Goal: Check status

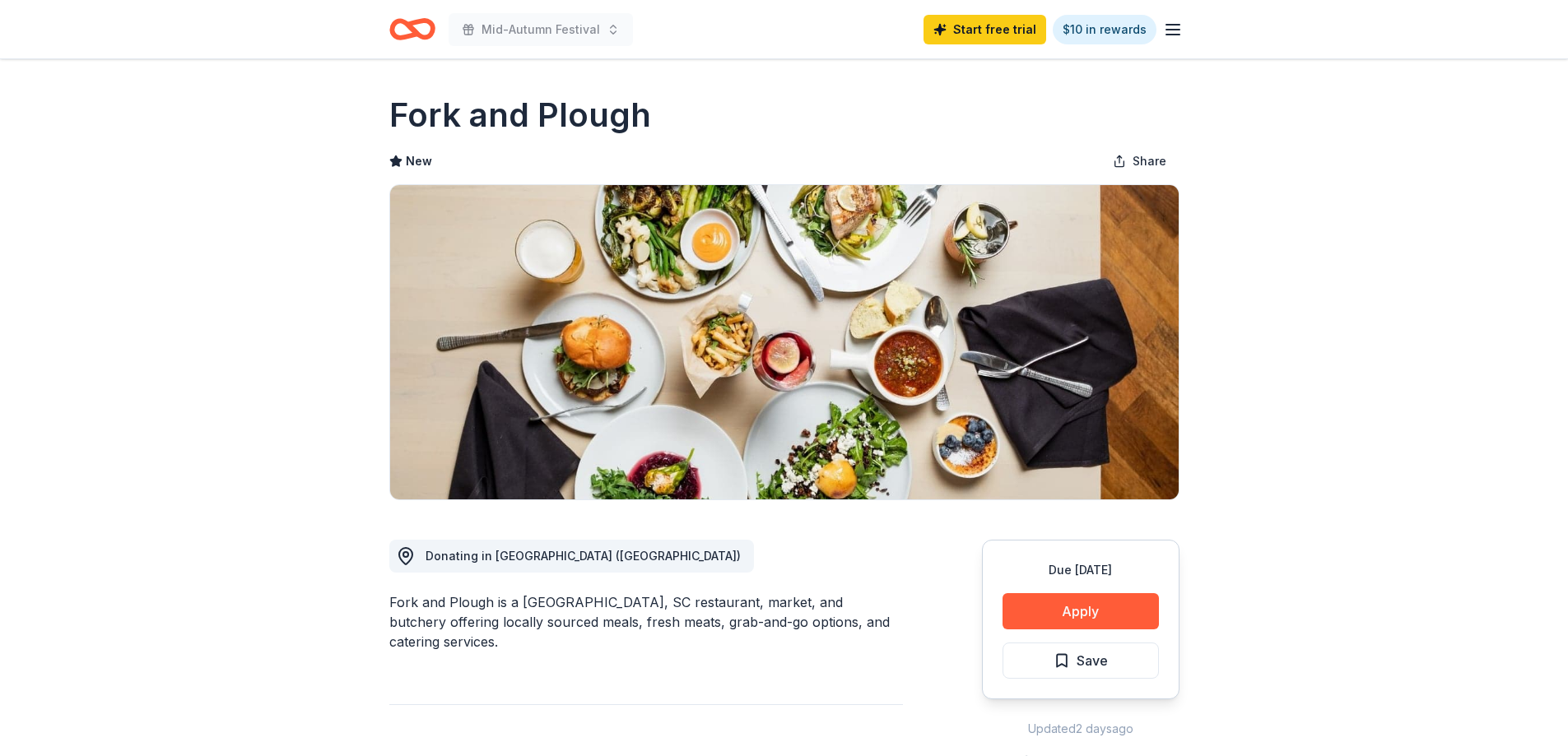
click at [1081, 605] on button "Apply" at bounding box center [1081, 611] width 156 height 36
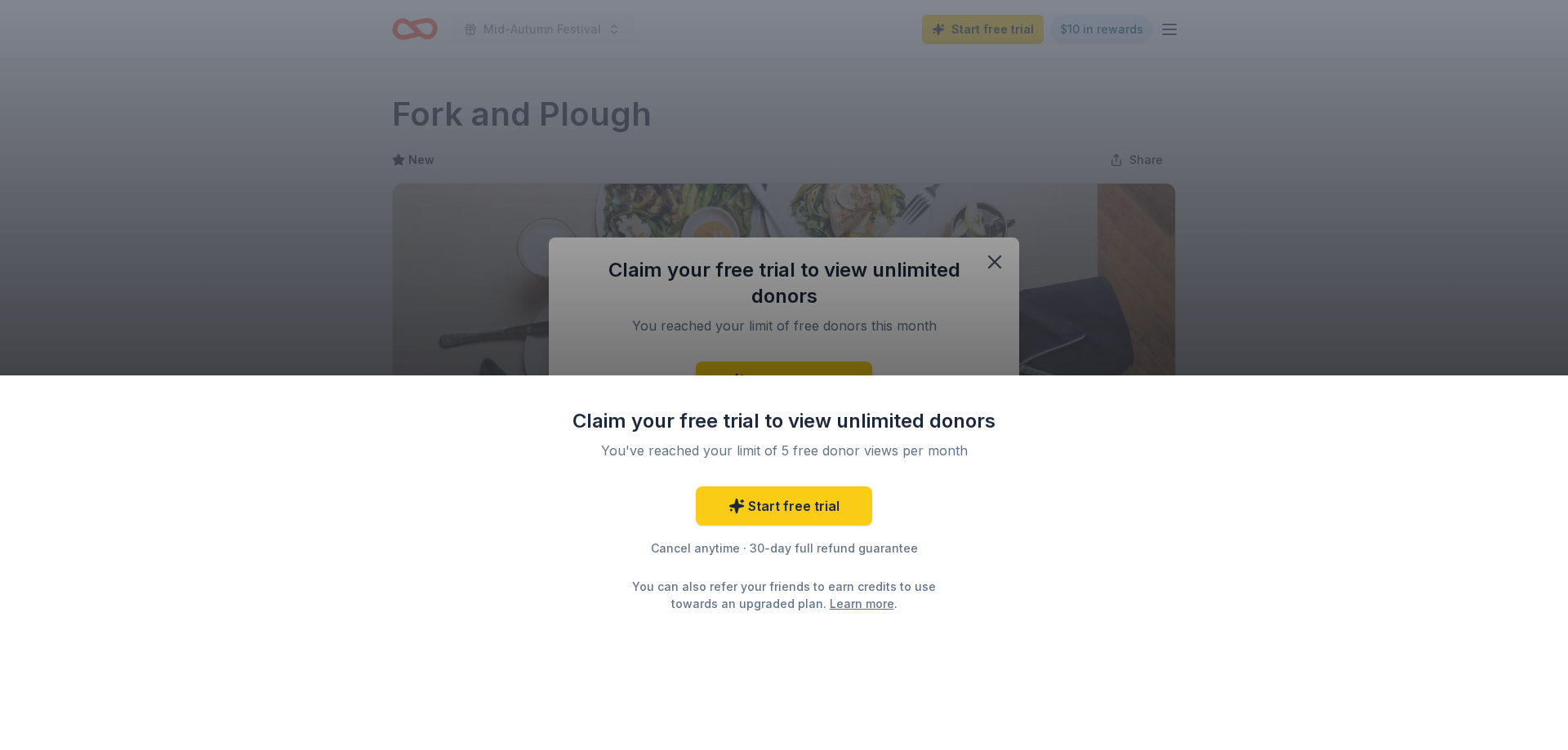
click at [1090, 295] on div "Claim your free trial to view unlimited donors You've reached your limit of 5 f…" at bounding box center [784, 375] width 1568 height 750
click at [997, 255] on div "Claim your free trial to view unlimited donors You've reached your limit of 5 f…" at bounding box center [784, 375] width 1568 height 750
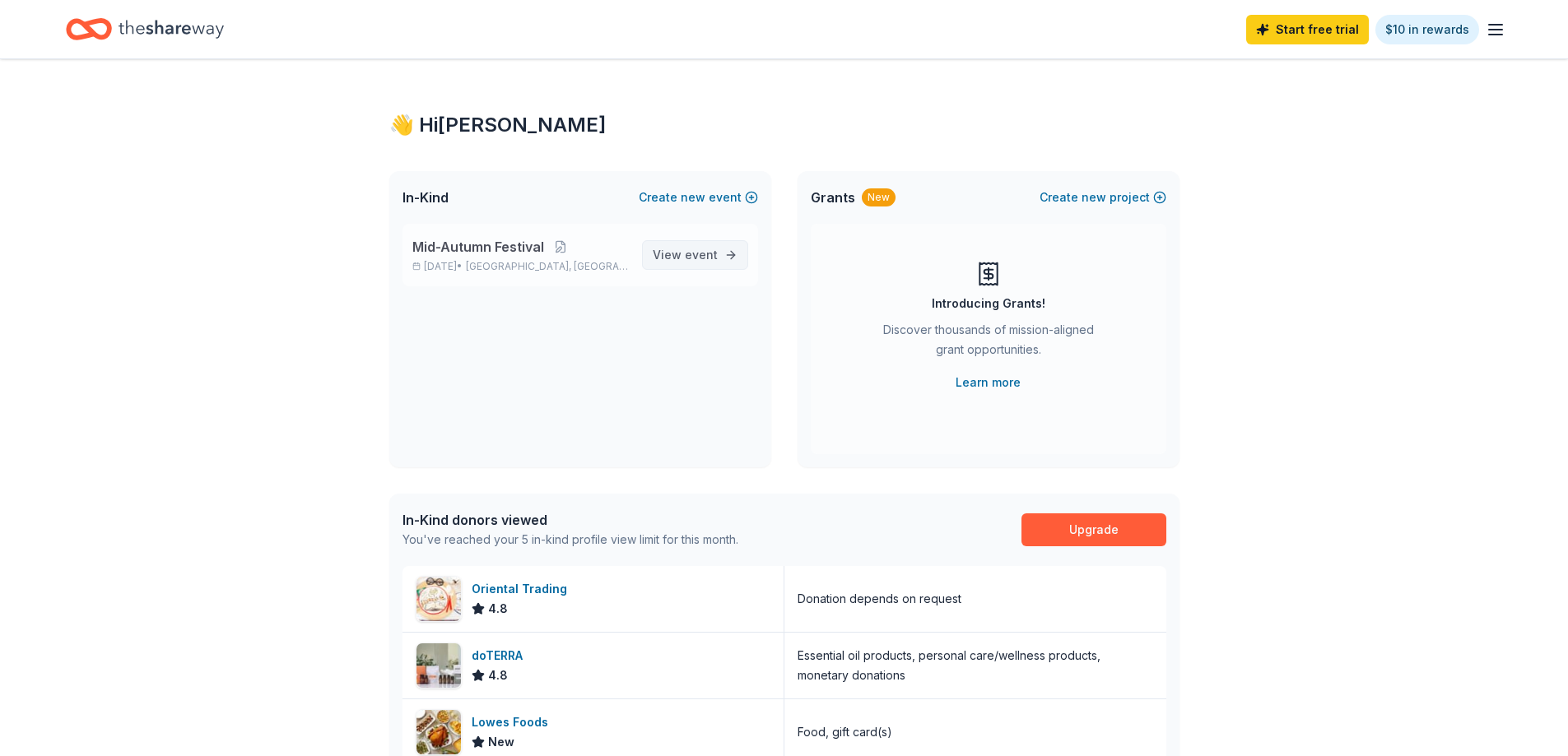
click at [700, 251] on span "event" at bounding box center [702, 255] width 33 height 14
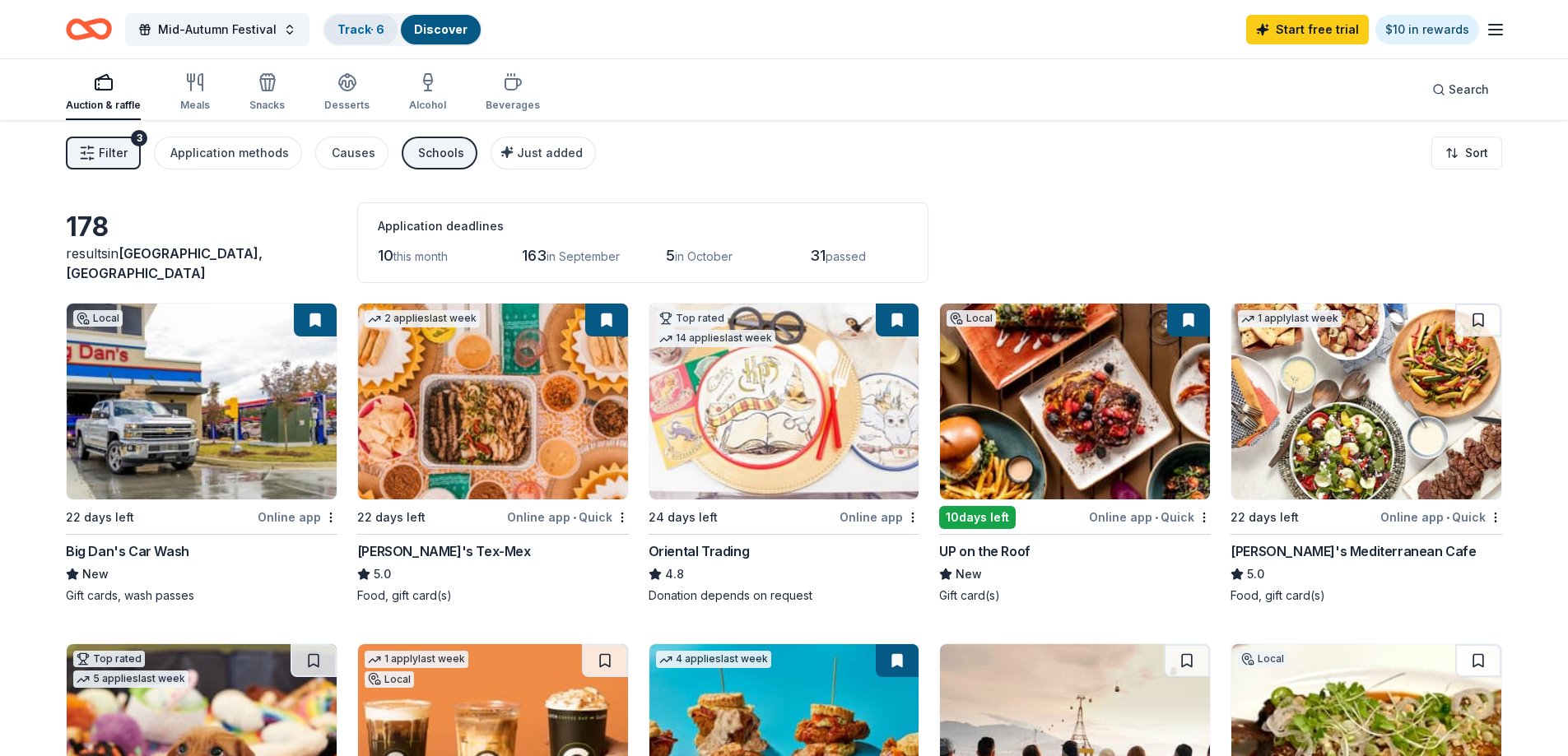
click at [325, 33] on div "Track · 6" at bounding box center [361, 29] width 73 height 29
click at [365, 23] on link "Track · 6" at bounding box center [361, 29] width 47 height 14
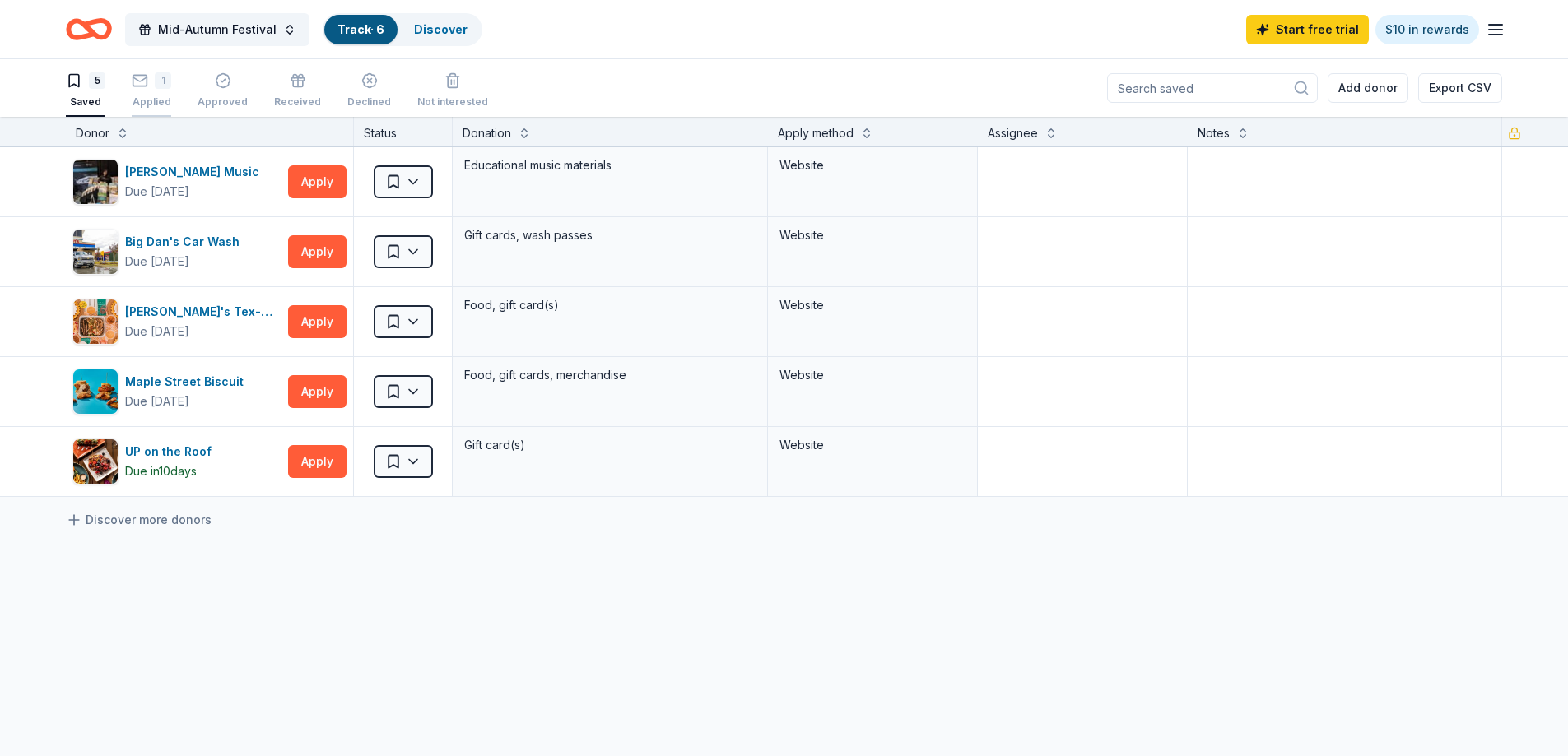
click at [148, 94] on div "1 Applied" at bounding box center [152, 91] width 40 height 36
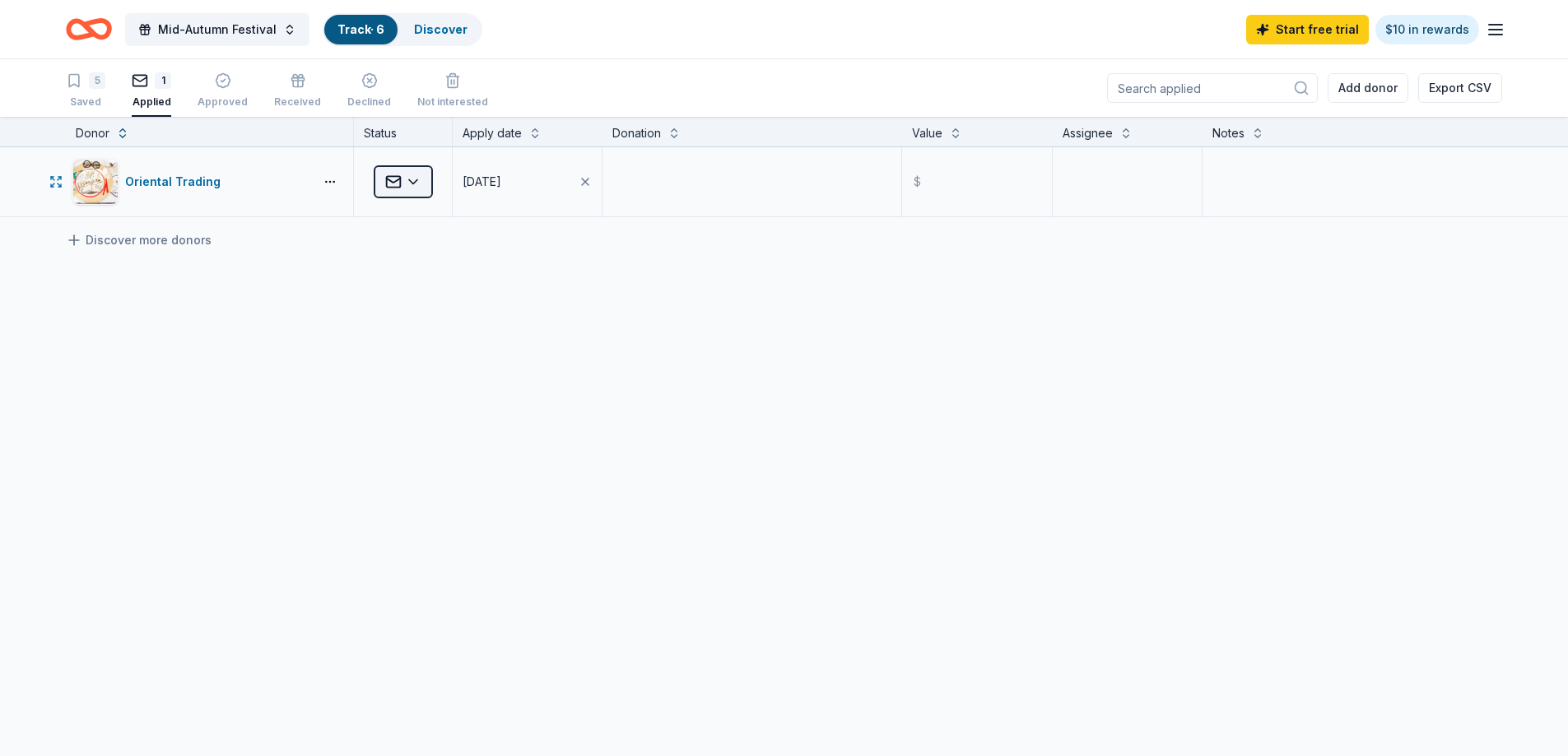
click at [410, 188] on html "Mid-Autumn Festival Track · 6 Discover Start free trial $10 in rewards 5 Saved …" at bounding box center [784, 378] width 1568 height 756
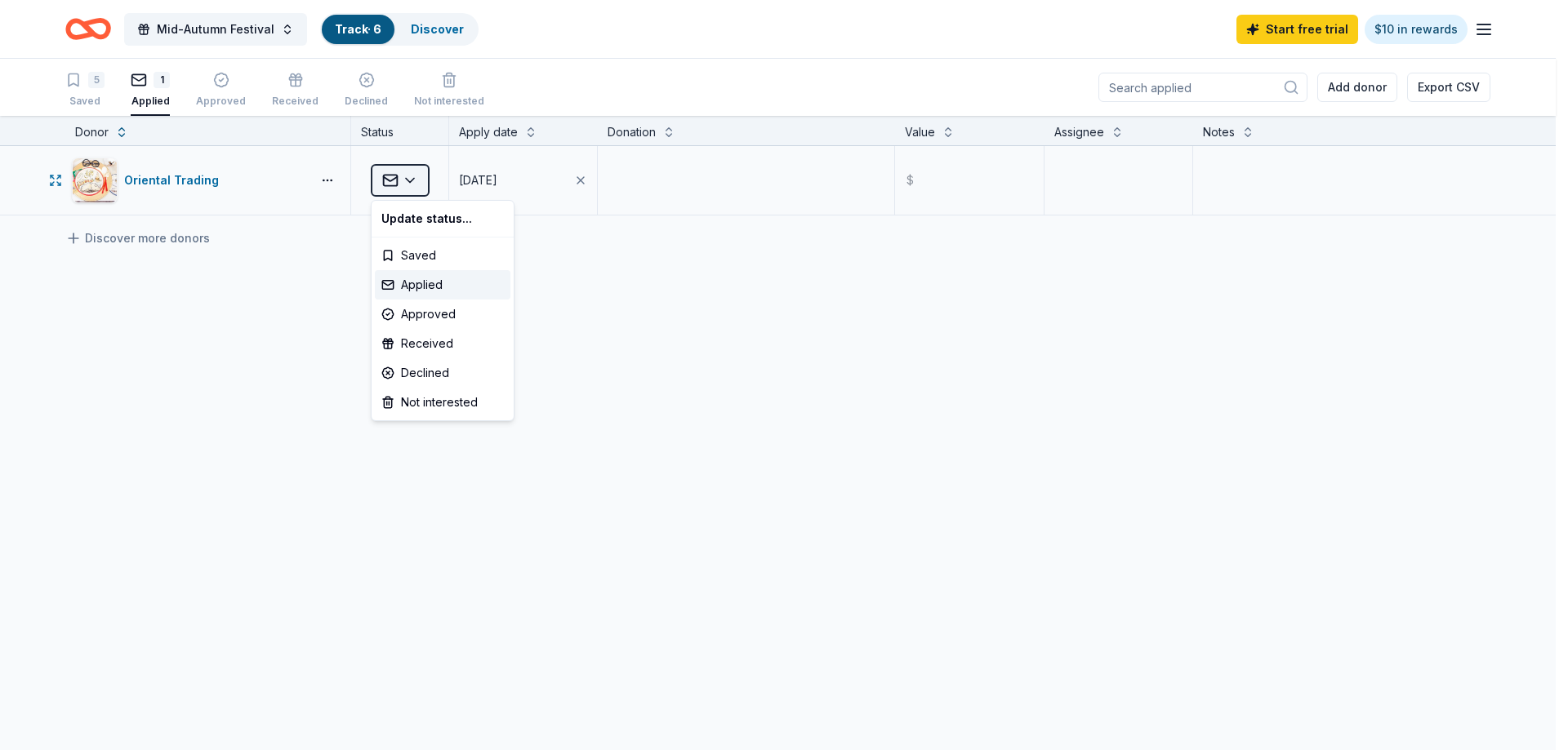
click at [407, 187] on html "Mid-Autumn Festival Track · 6 Discover Start free trial $10 in rewards 5 Saved …" at bounding box center [784, 375] width 1568 height 750
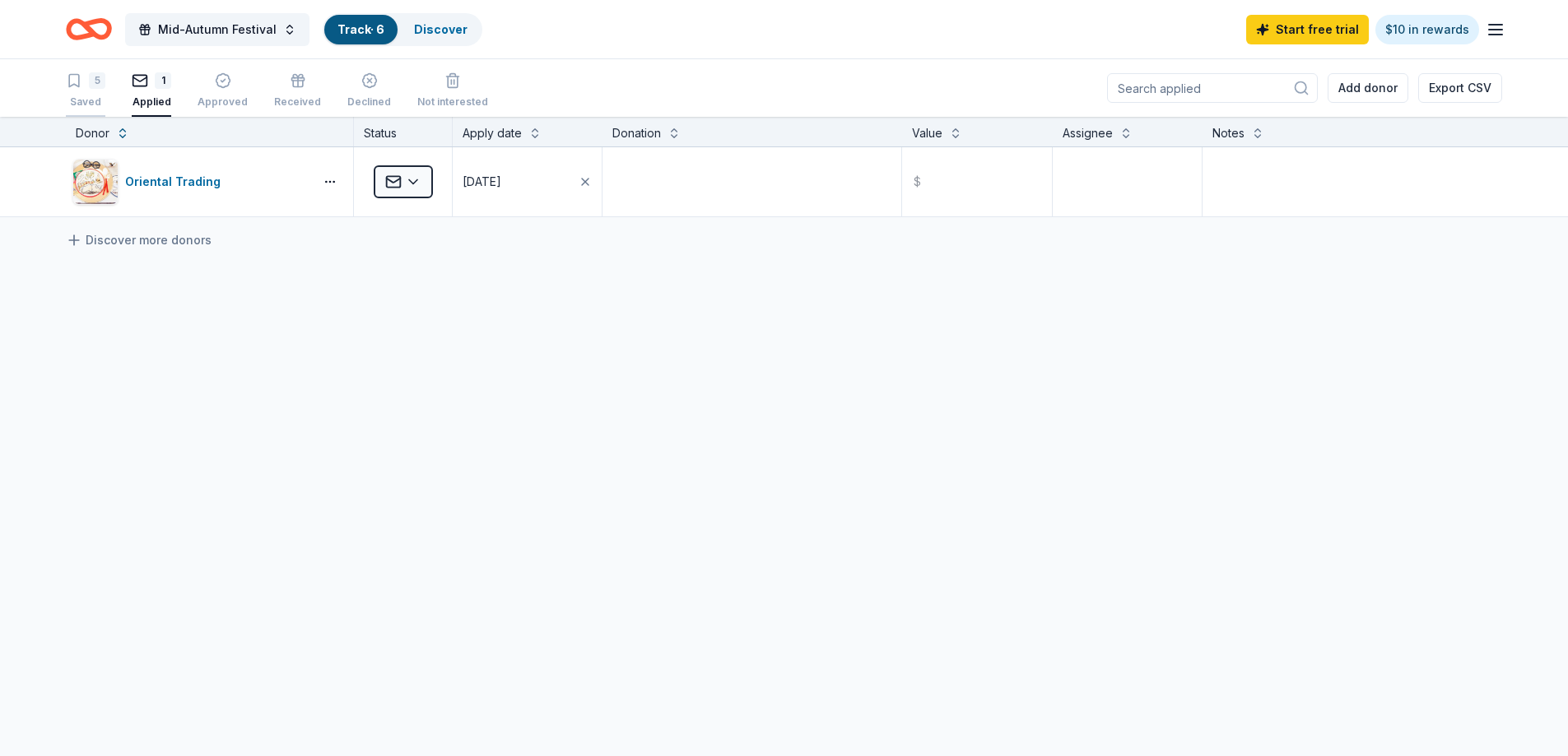
click at [100, 89] on div "5 Saved" at bounding box center [86, 91] width 40 height 36
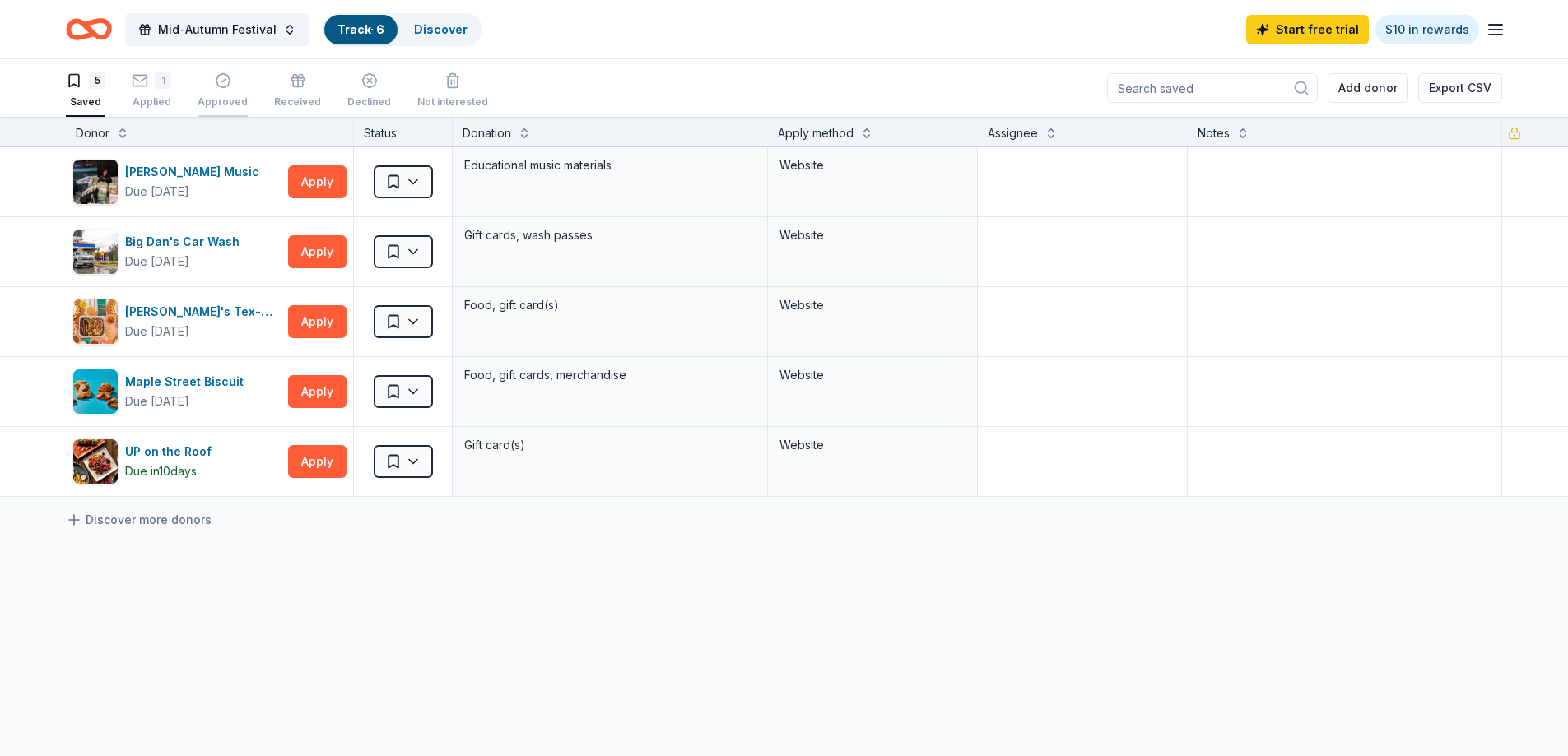
click at [222, 97] on div "Approved" at bounding box center [223, 101] width 50 height 13
